Goal: Check status: Check status

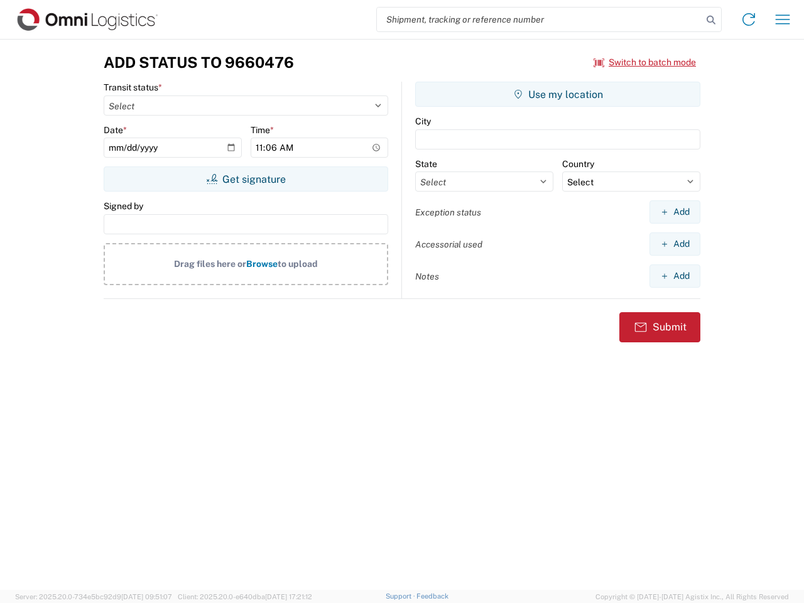
click at [539, 19] on input "search" at bounding box center [539, 20] width 325 height 24
click at [711, 20] on icon at bounding box center [711, 20] width 18 height 18
click at [748, 19] on icon at bounding box center [748, 19] width 20 height 20
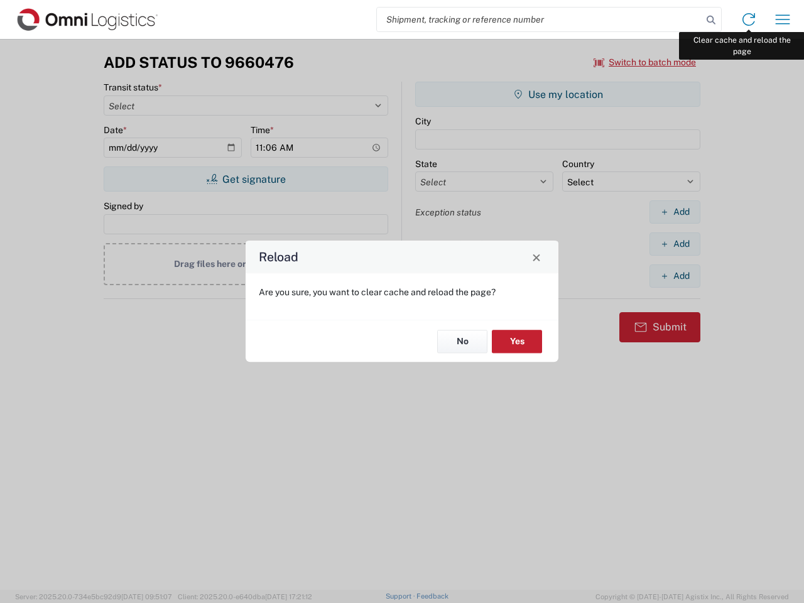
click at [782, 19] on div "Reload Are you sure, you want to clear cache and reload the page? No Yes" at bounding box center [402, 301] width 804 height 603
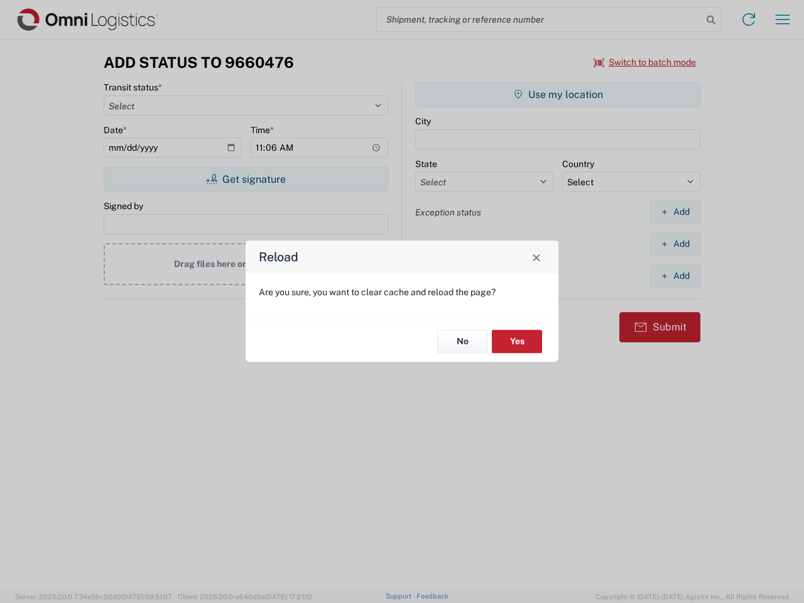
click at [645, 62] on div "Reload Are you sure, you want to clear cache and reload the page? No Yes" at bounding box center [402, 301] width 804 height 603
click at [245, 179] on div "Reload Are you sure, you want to clear cache and reload the page? No Yes" at bounding box center [402, 301] width 804 height 603
click at [557, 94] on div "Reload Are you sure, you want to clear cache and reload the page? No Yes" at bounding box center [402, 301] width 804 height 603
click at [674, 212] on div "Reload Are you sure, you want to clear cache and reload the page? No Yes" at bounding box center [402, 301] width 804 height 603
click at [674, 244] on div "Reload Are you sure, you want to clear cache and reload the page? No Yes" at bounding box center [402, 301] width 804 height 603
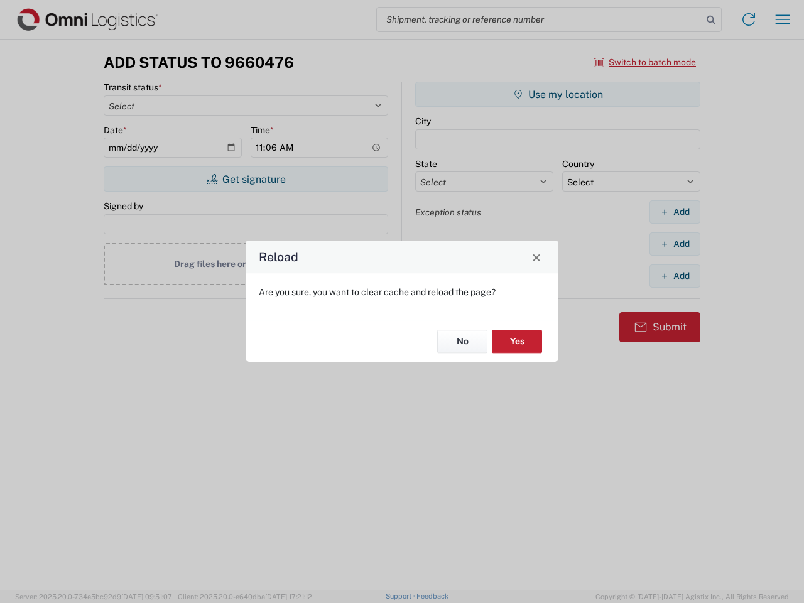
click at [674, 276] on div "Reload Are you sure, you want to clear cache and reload the page? No Yes" at bounding box center [402, 301] width 804 height 603
